Goal: Task Accomplishment & Management: Manage account settings

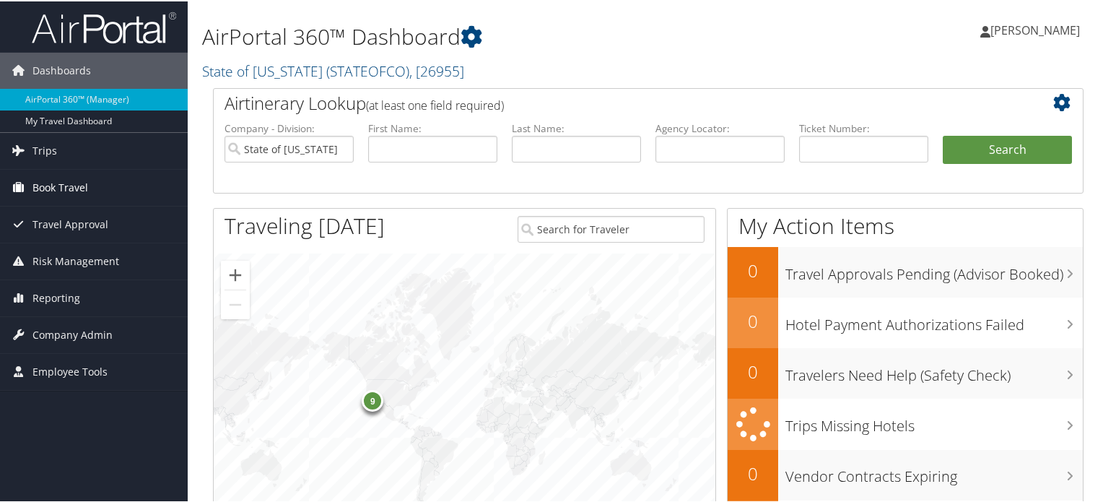
click at [58, 184] on span "Book Travel" at bounding box center [60, 186] width 56 height 36
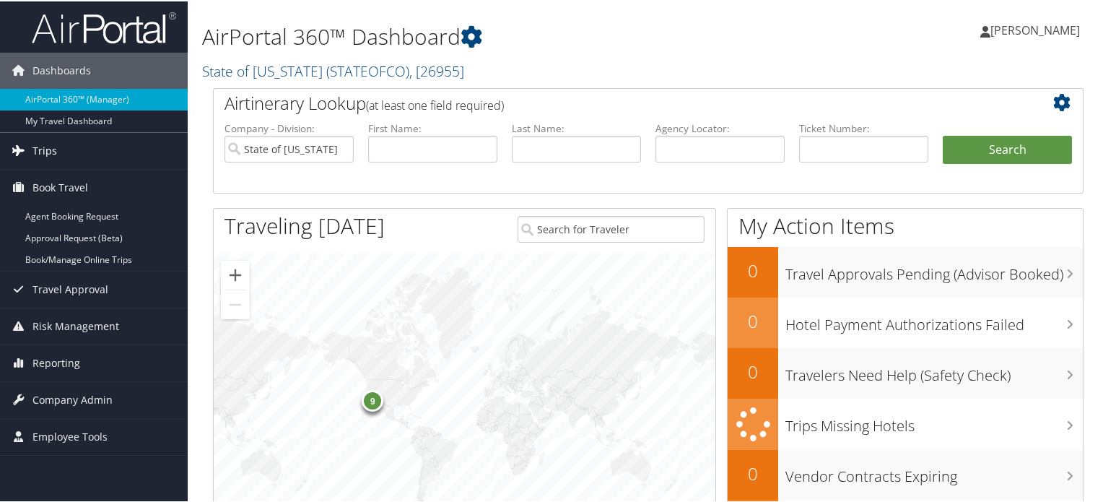
click at [45, 152] on span "Trips" at bounding box center [44, 149] width 25 height 36
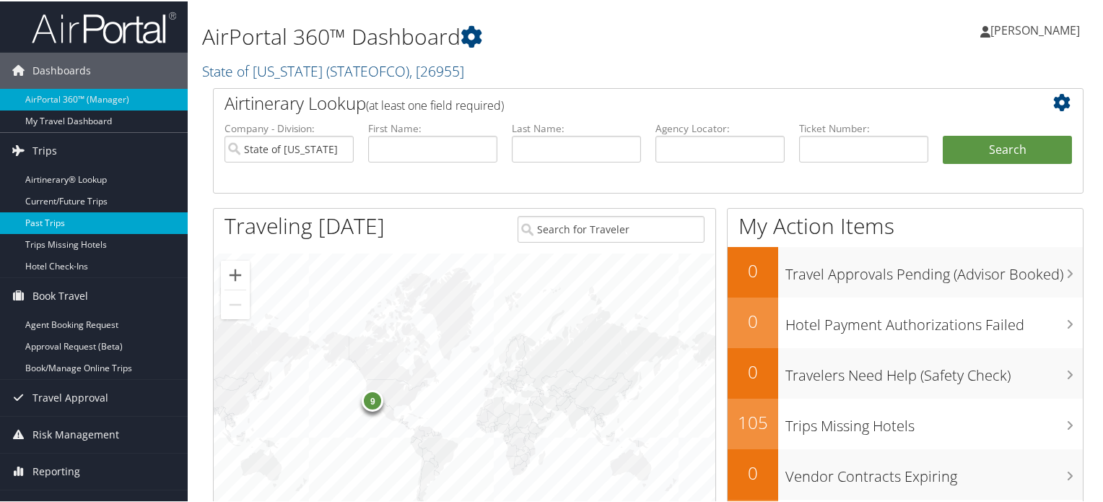
click at [52, 222] on link "Past Trips" at bounding box center [94, 222] width 188 height 22
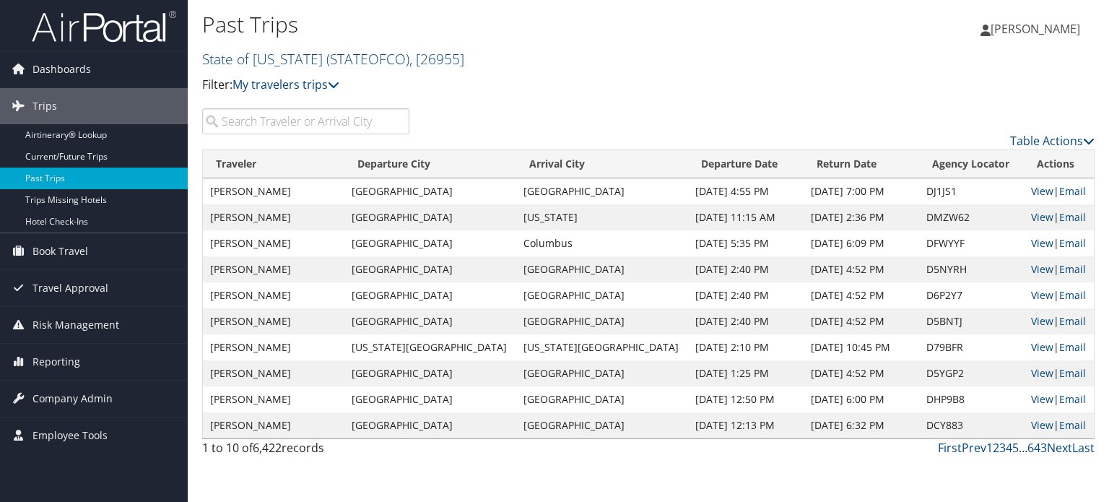
click at [315, 123] on input "search" at bounding box center [305, 121] width 207 height 26
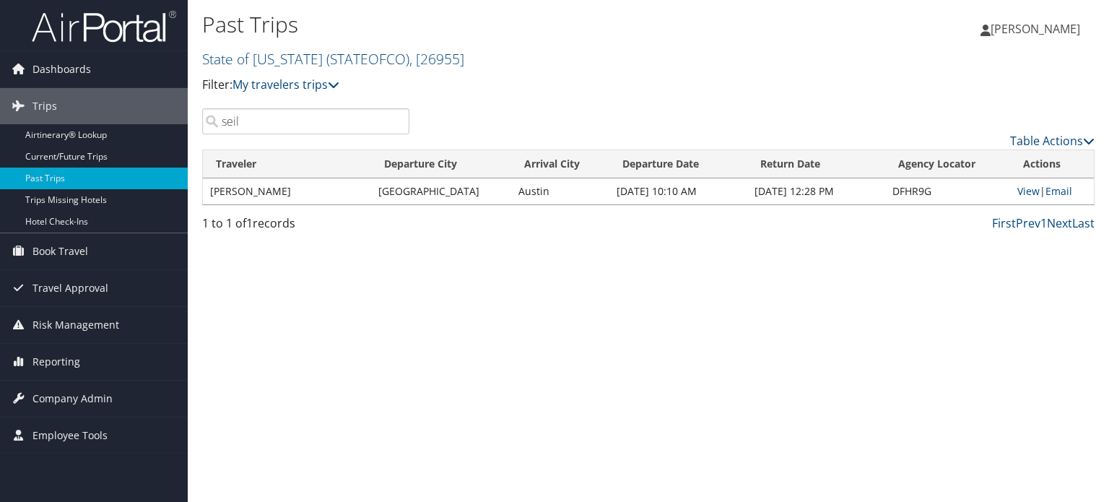
type input "seil"
